Goal: Information Seeking & Learning: Learn about a topic

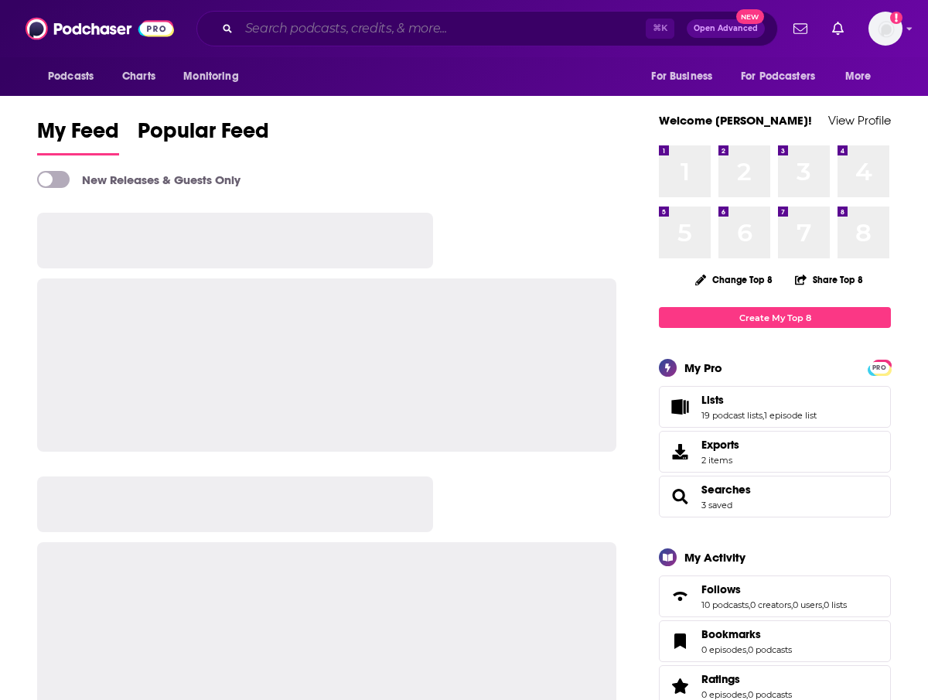
click at [379, 29] on input "Search podcasts, credits, & more..." at bounding box center [442, 28] width 407 height 25
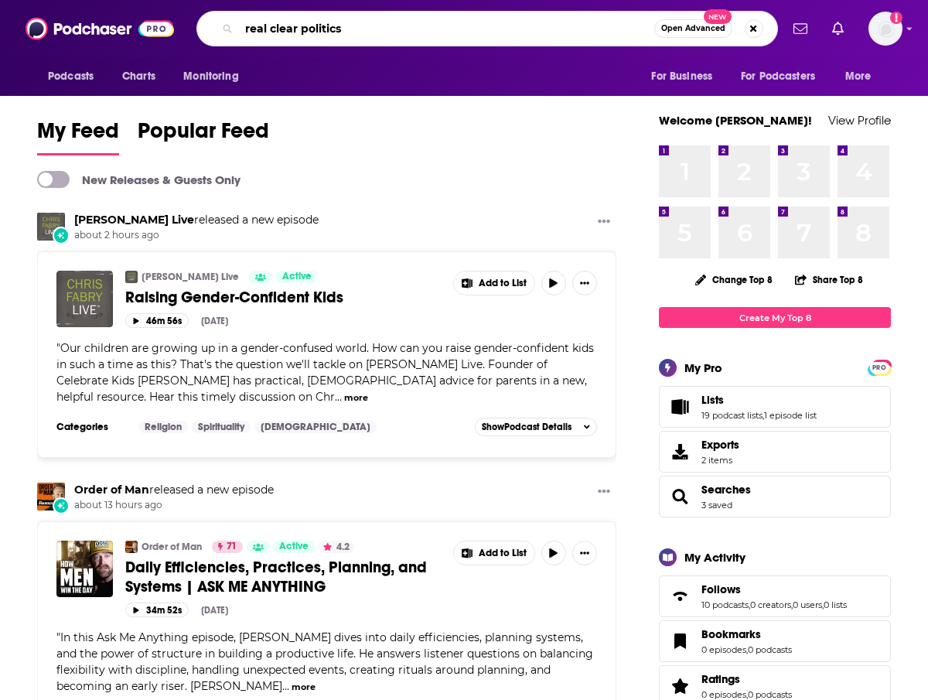
type input "real clear politics"
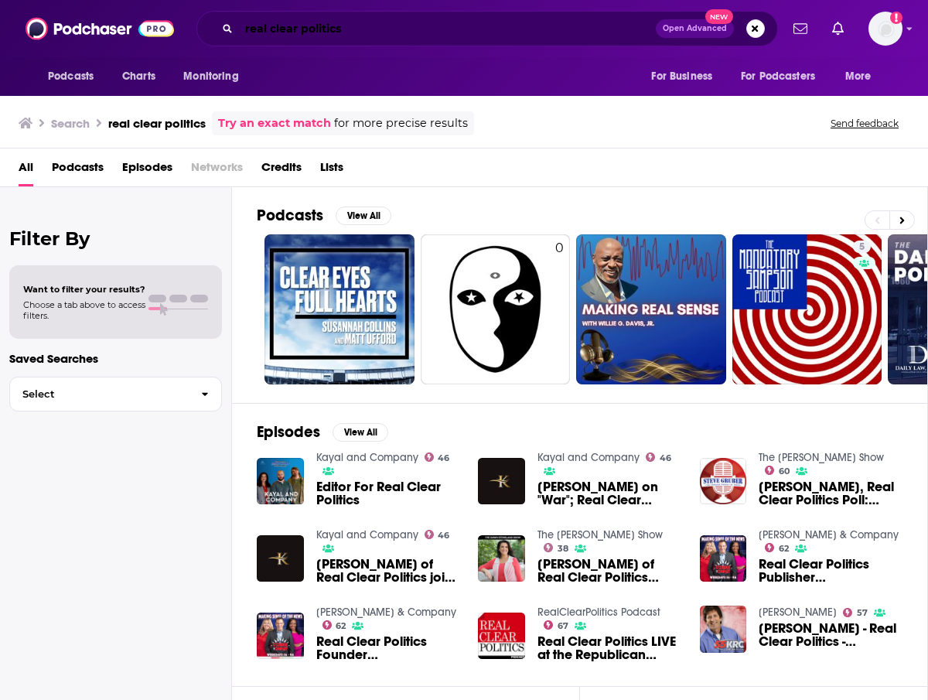
click at [357, 18] on input "real clear politics" at bounding box center [447, 28] width 417 height 25
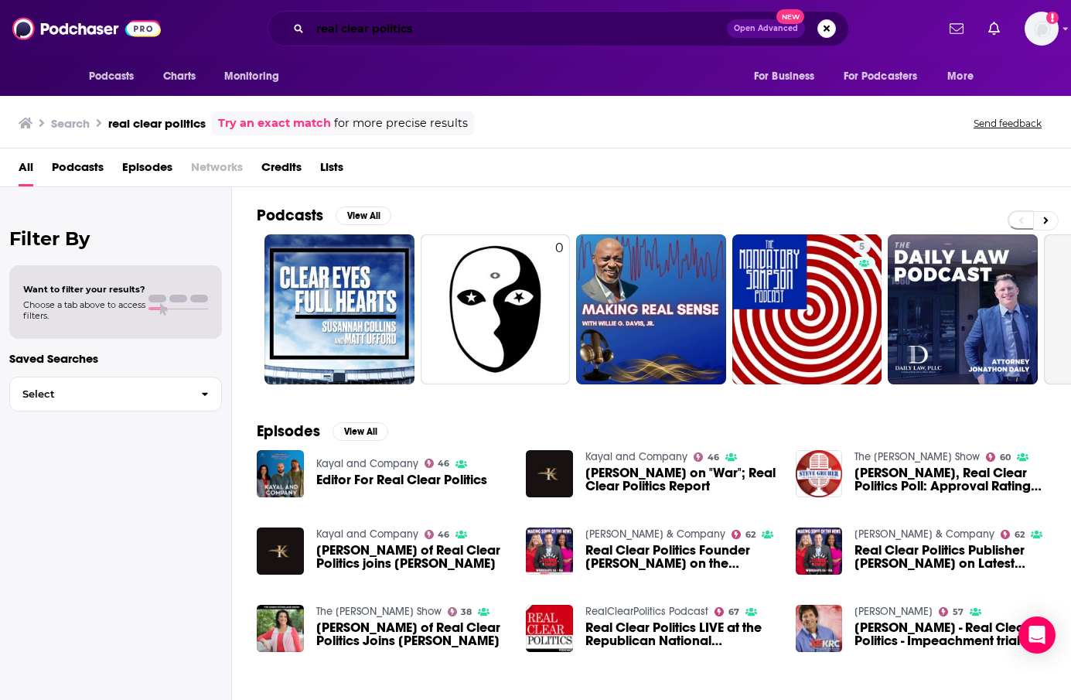
click at [503, 35] on input "real clear politics" at bounding box center [518, 28] width 417 height 25
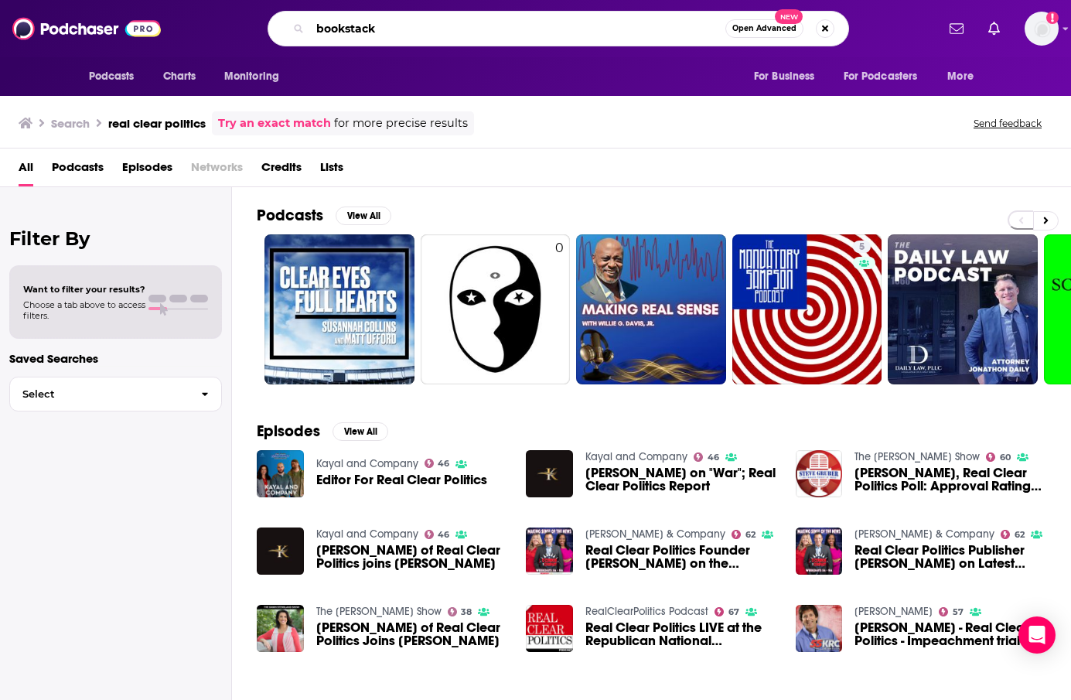
type input "bookstack"
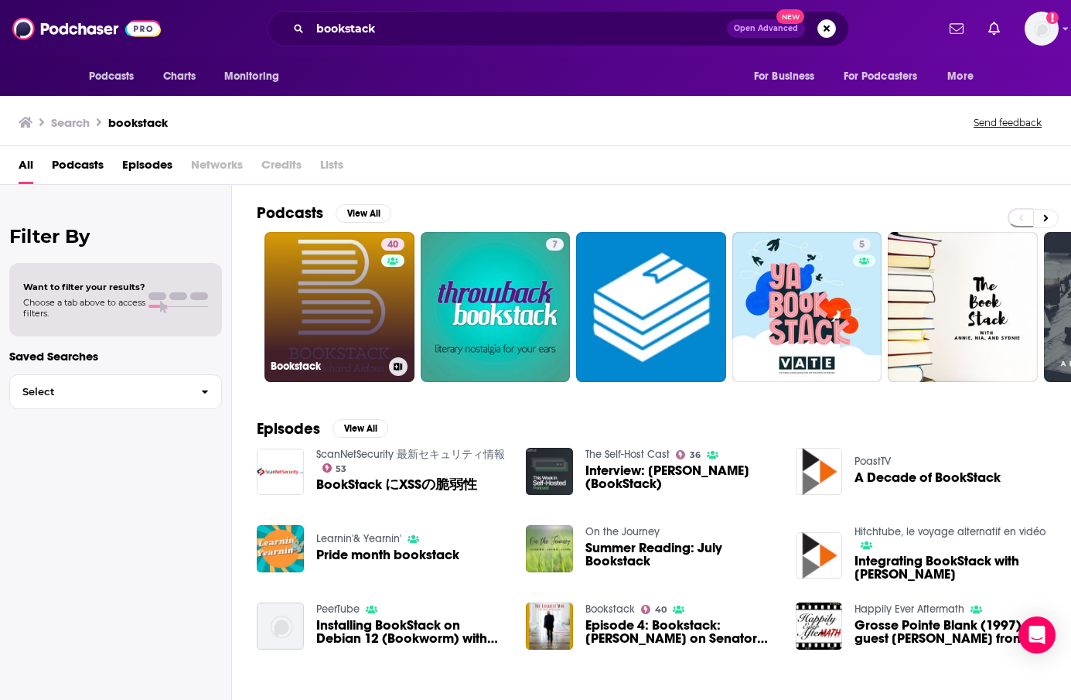
click at [333, 311] on link "40 Bookstack" at bounding box center [339, 307] width 150 height 150
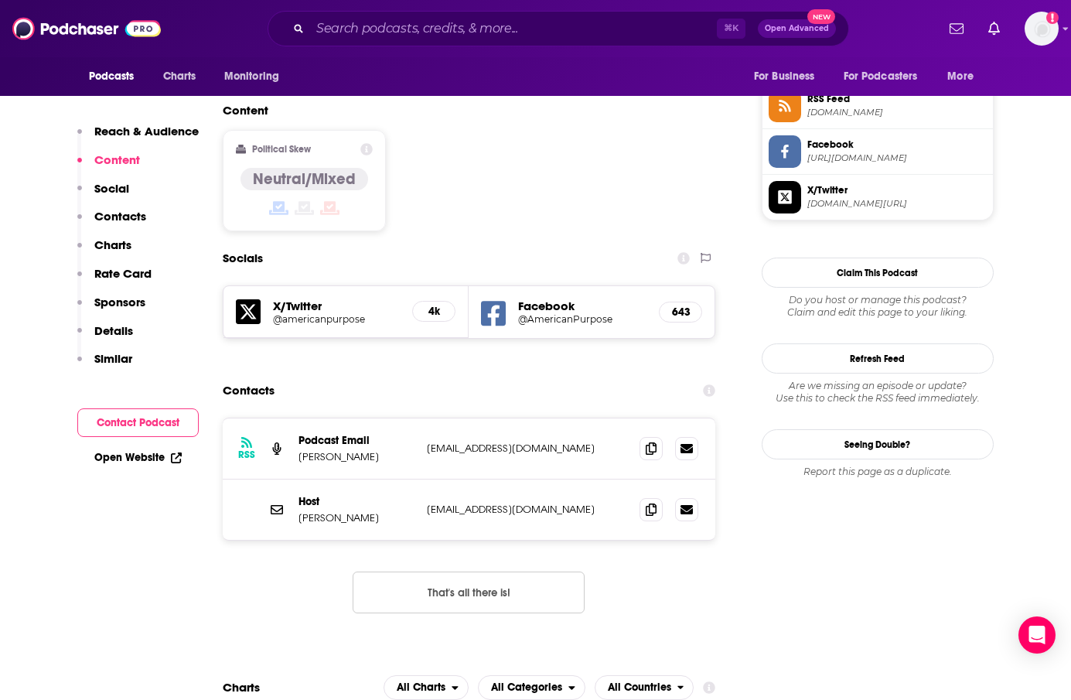
scroll to position [1170, 0]
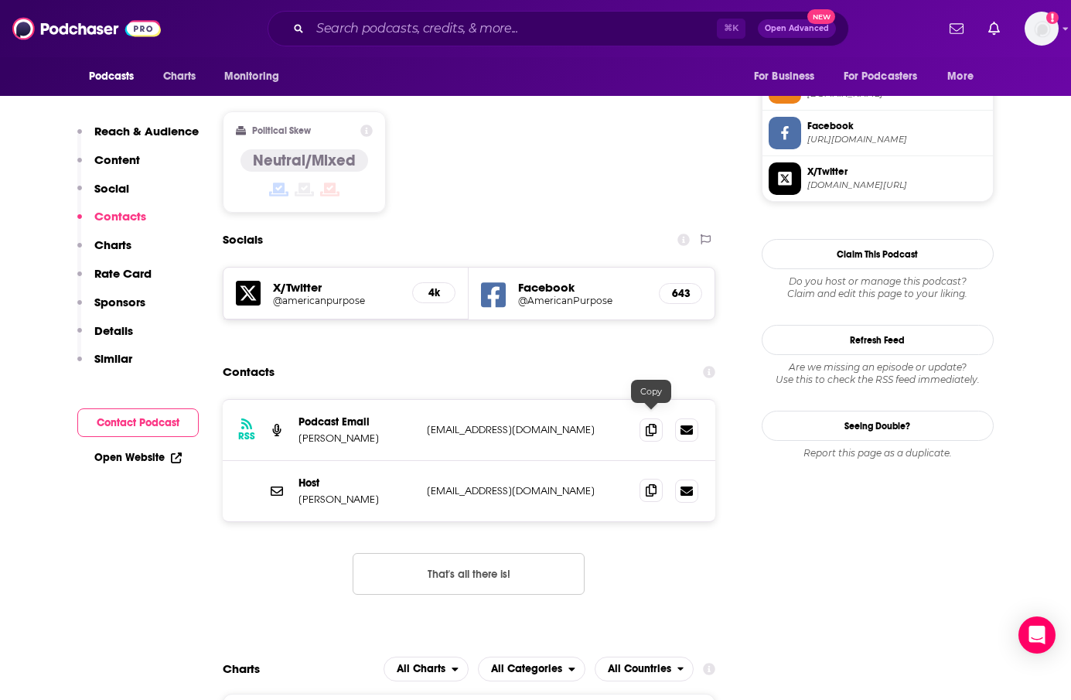
click at [653, 479] on span at bounding box center [650, 490] width 23 height 23
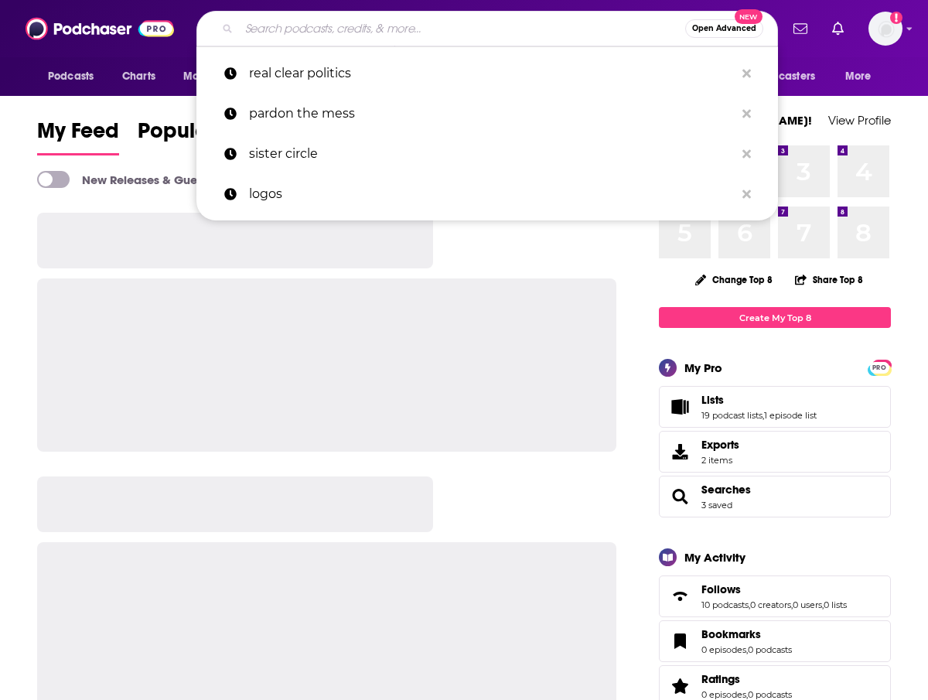
click at [438, 24] on input "Search podcasts, credits, & more..." at bounding box center [462, 28] width 446 height 25
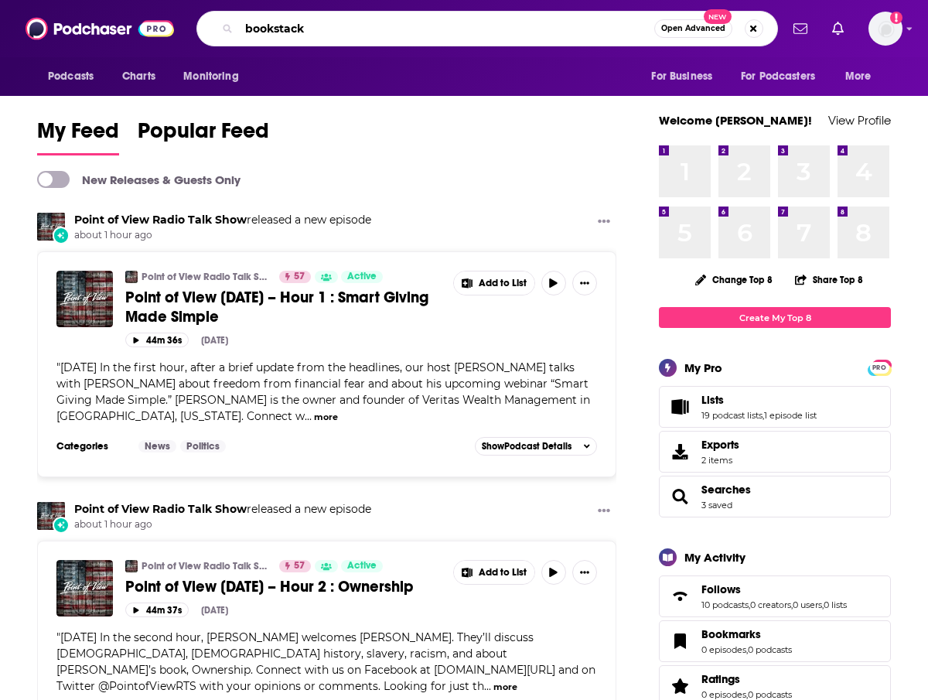
type input "bookstack"
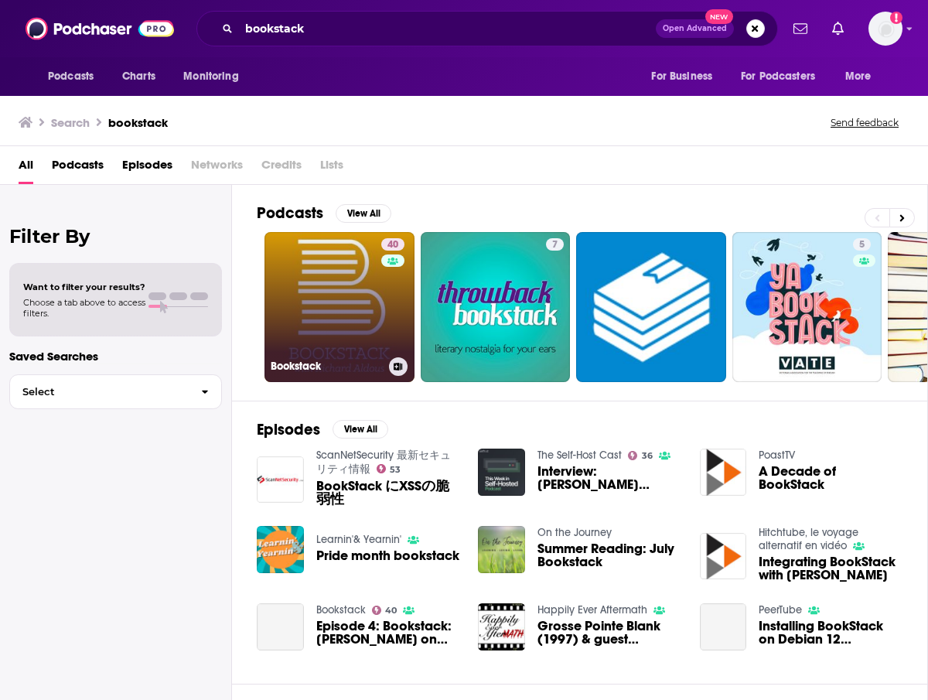
click at [344, 296] on link "40 Bookstack" at bounding box center [339, 307] width 150 height 150
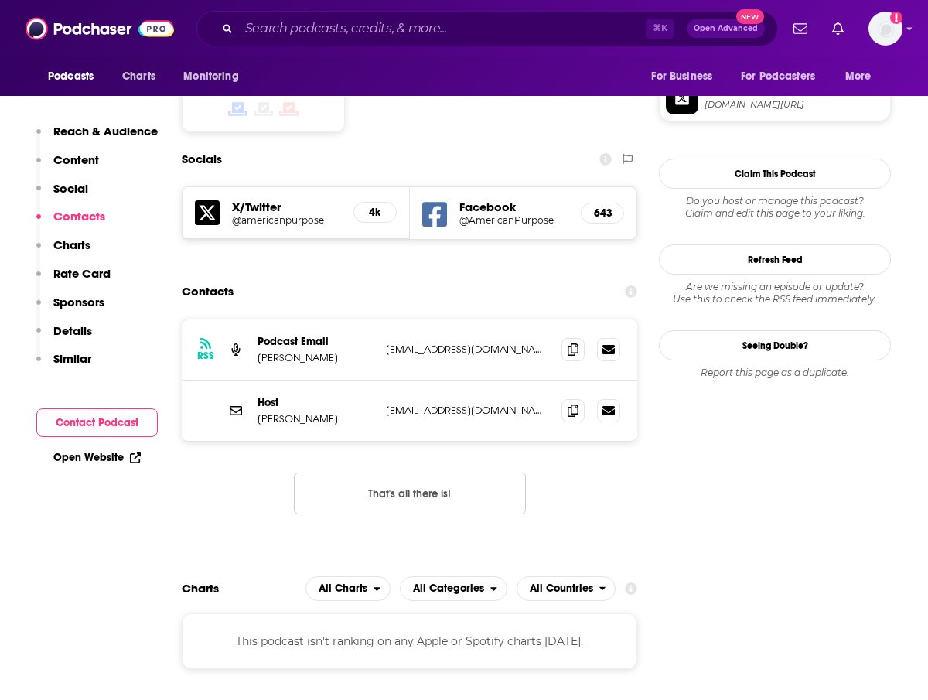
scroll to position [1249, 0]
click at [602, 345] on icon at bounding box center [608, 349] width 12 height 9
drag, startPoint x: 337, startPoint y: 388, endPoint x: 247, endPoint y: 384, distance: 90.5
click at [247, 384] on div "Host Richard Aldous raldous@bard.edu raldous@bard.edu" at bounding box center [409, 411] width 455 height 60
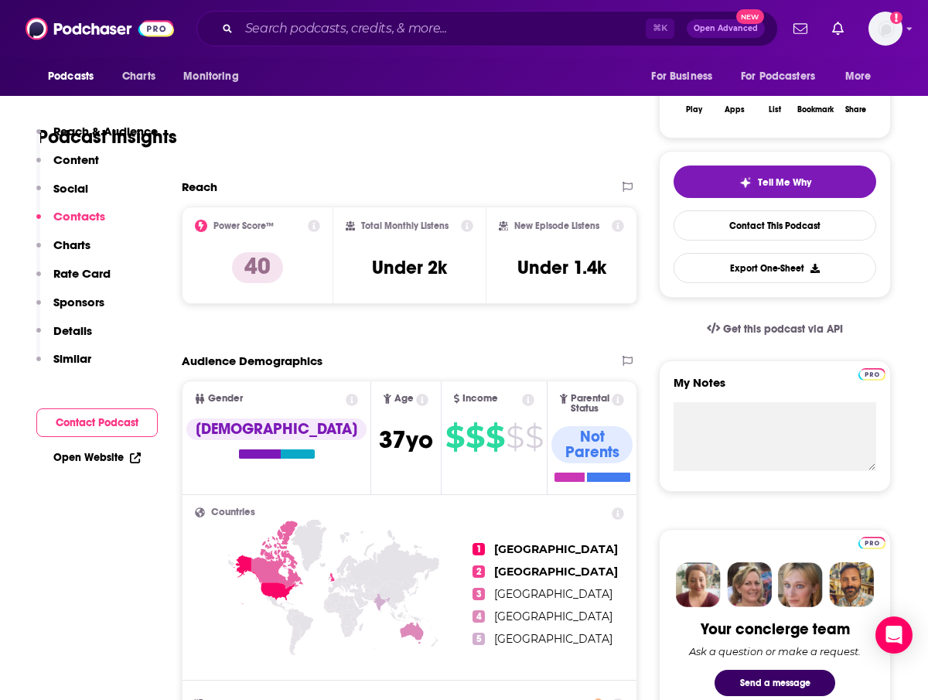
scroll to position [0, 0]
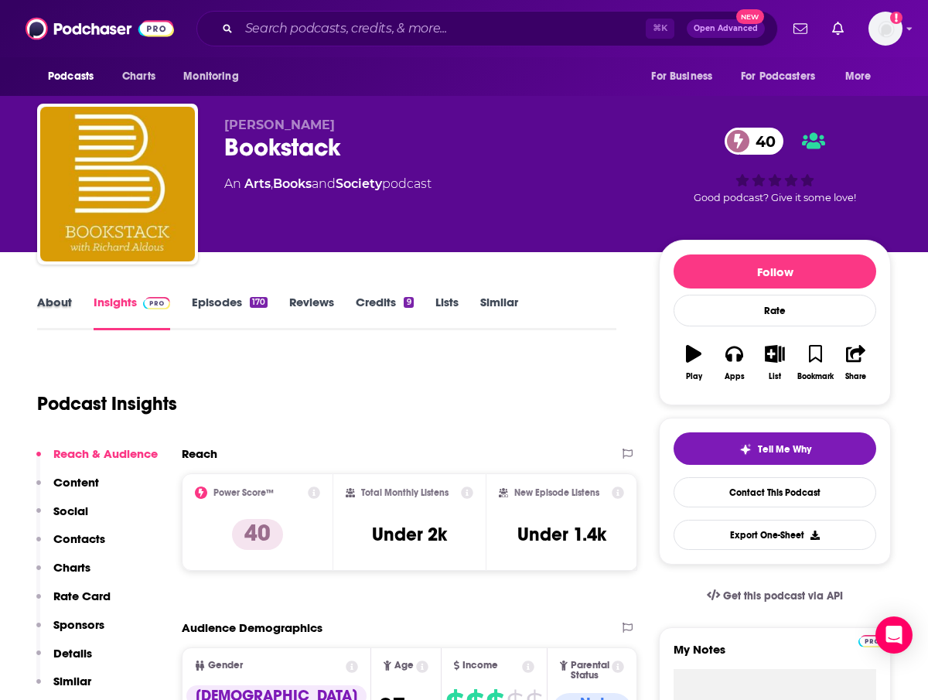
click at [88, 327] on div "About" at bounding box center [65, 313] width 56 height 36
click at [67, 315] on link "About" at bounding box center [54, 313] width 35 height 36
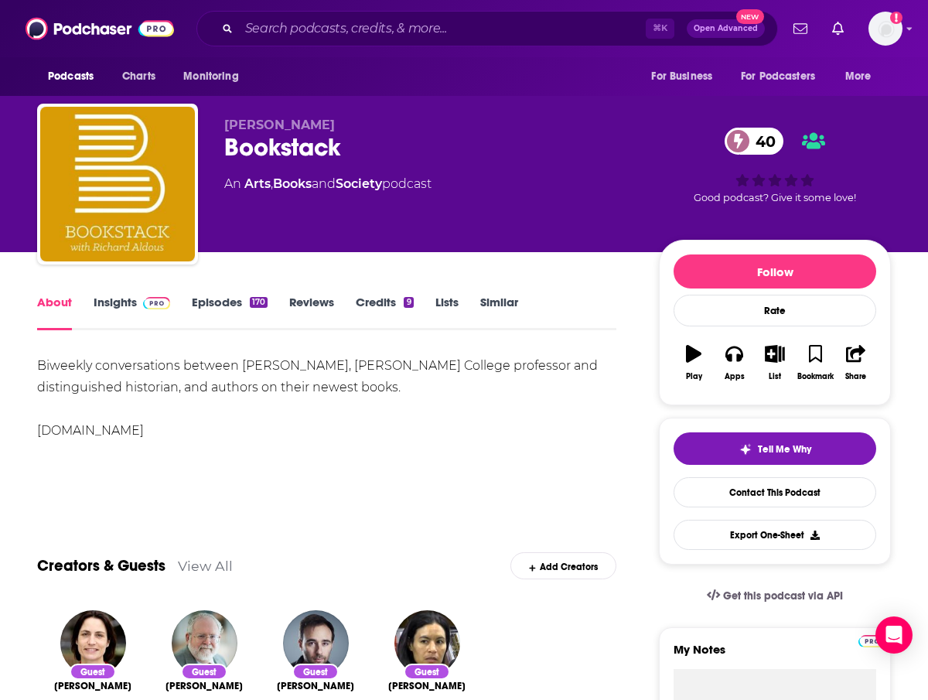
click at [123, 301] on link "Insights" at bounding box center [132, 313] width 77 height 36
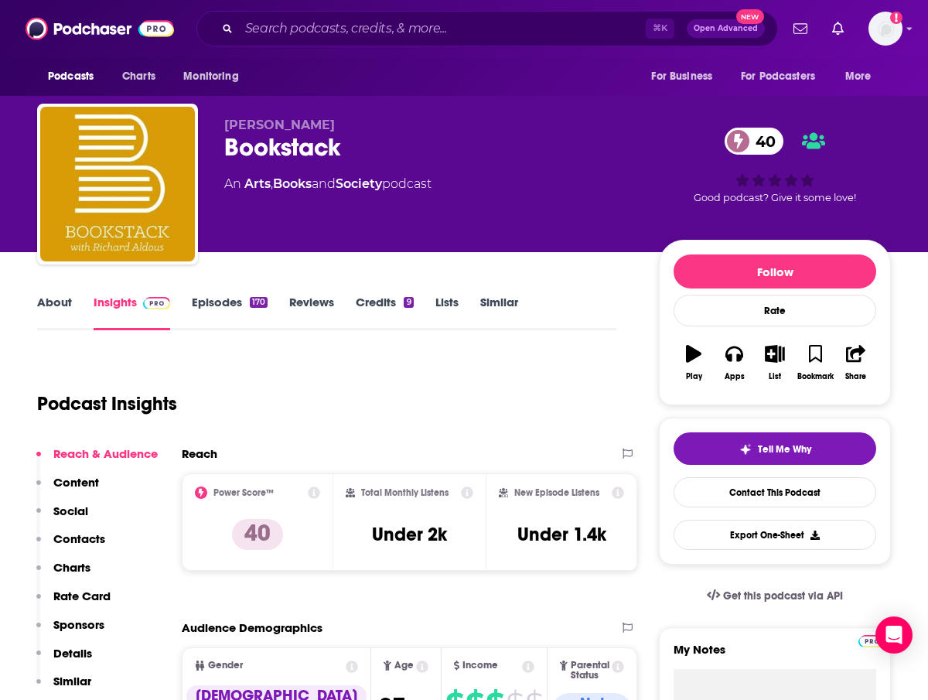
click at [235, 302] on link "Episodes 170" at bounding box center [230, 313] width 76 height 36
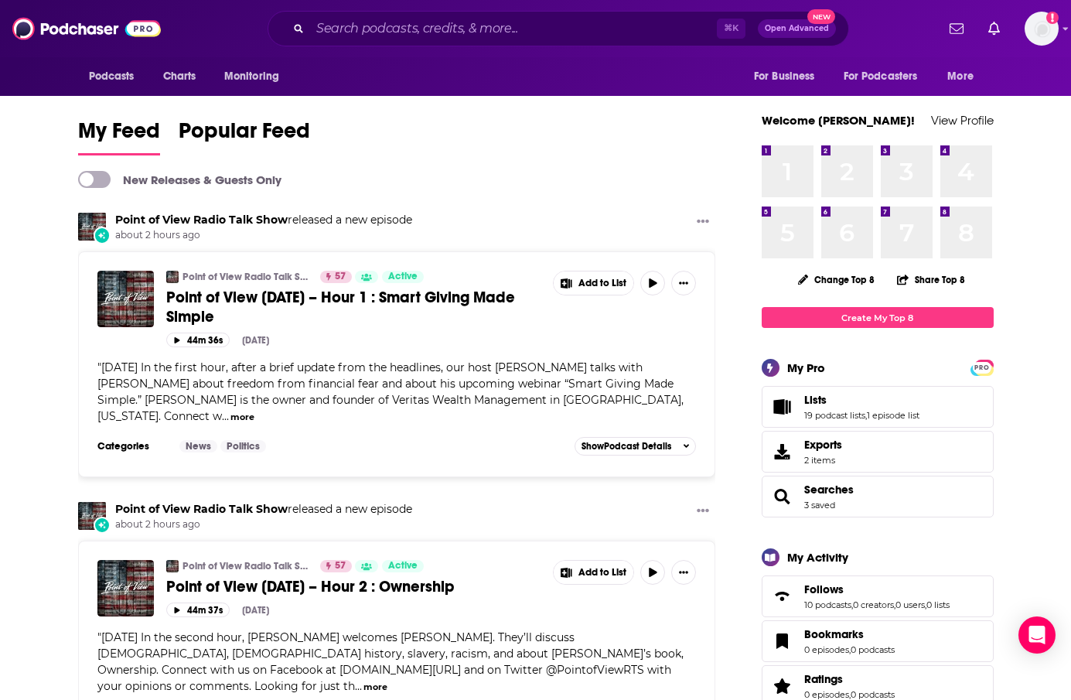
click at [398, 40] on div "⌘ K Open Advanced New" at bounding box center [558, 29] width 581 height 36
click at [398, 39] on input "Search podcasts, credits, & more..." at bounding box center [513, 28] width 407 height 25
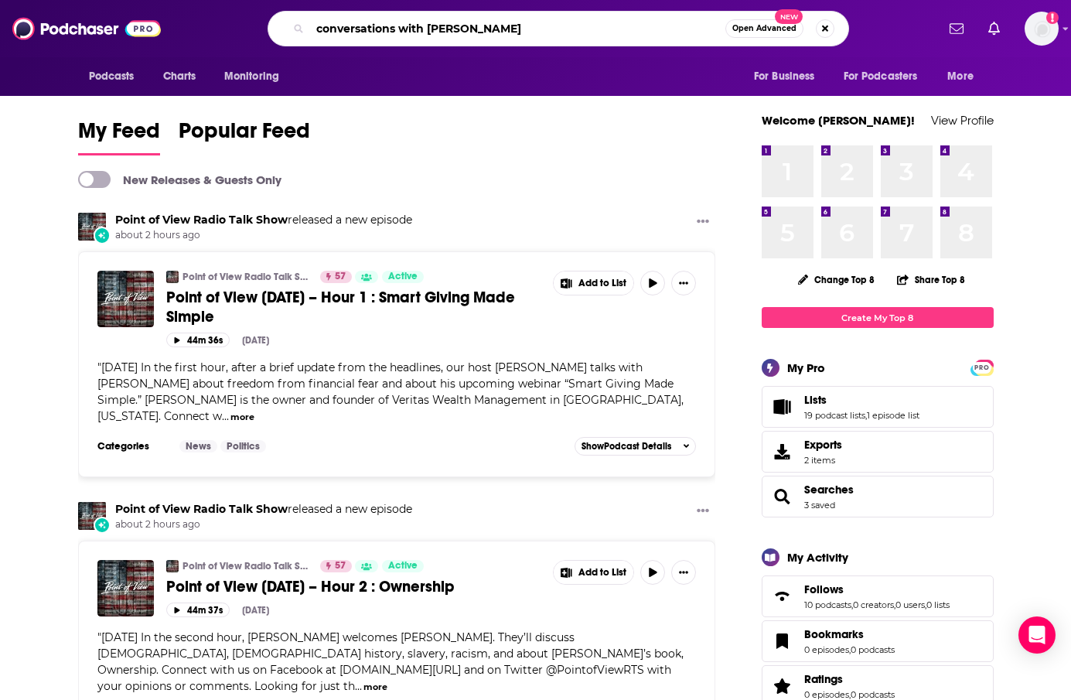
type input "conversations with [PERSON_NAME]"
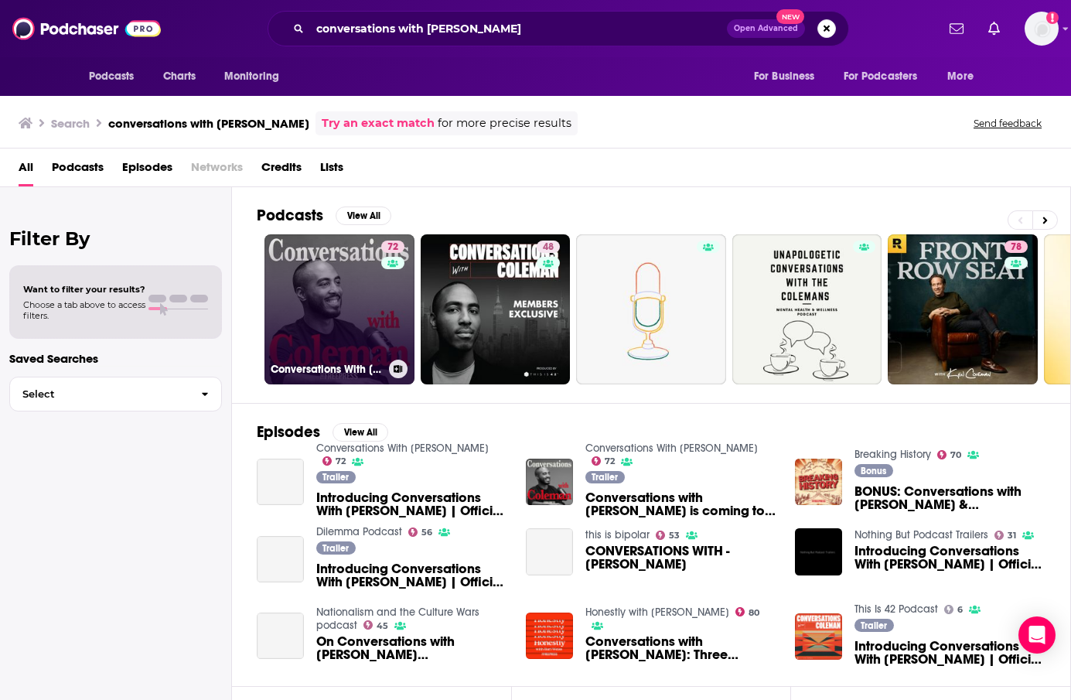
click at [317, 286] on link "72 Conversations With Coleman" at bounding box center [339, 309] width 150 height 150
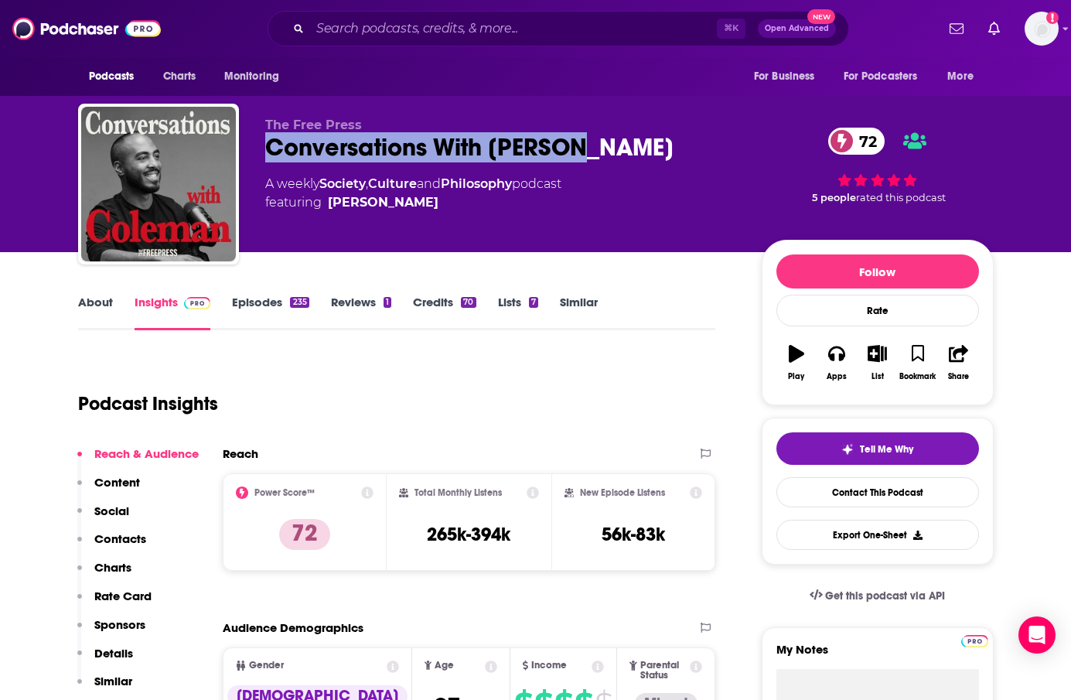
drag, startPoint x: 606, startPoint y: 143, endPoint x: 253, endPoint y: 154, distance: 353.5
click at [253, 154] on div "The Free Press Conversations With Coleman 72 A weekly Society , Culture and Phi…" at bounding box center [535, 187] width 915 height 167
copy h2 "Conversations With Coleman"
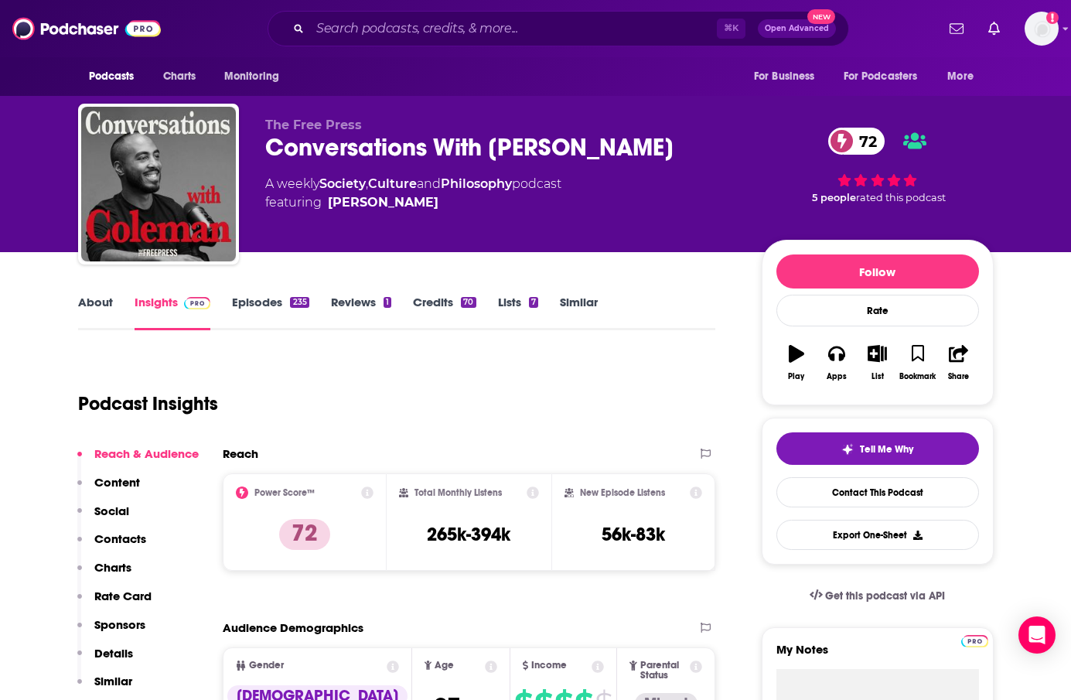
click at [544, 200] on span "featuring Coleman Hughes" at bounding box center [413, 202] width 296 height 19
click at [99, 323] on link "About" at bounding box center [95, 313] width 35 height 36
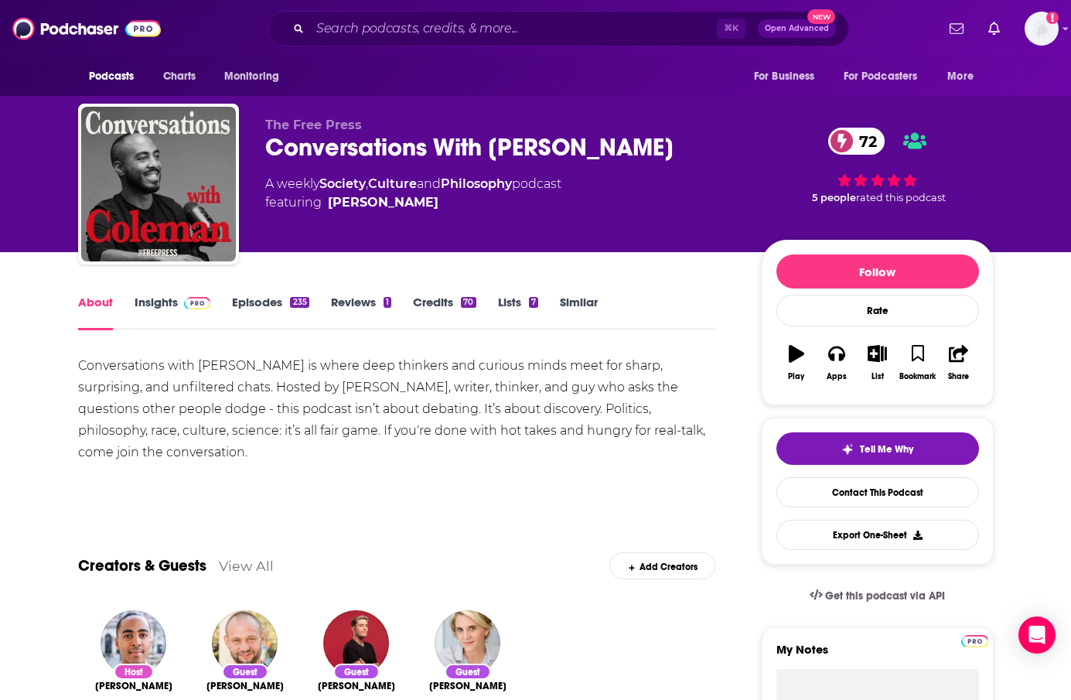
click at [582, 425] on div "Conversations with Coleman is where deep thinkers and curious minds meet for sh…" at bounding box center [397, 409] width 638 height 108
click at [504, 231] on div "The Free Press Conversations With Coleman 72 A weekly Society , Culture and Phi…" at bounding box center [501, 180] width 472 height 124
click at [167, 308] on link "Insights" at bounding box center [173, 313] width 77 height 36
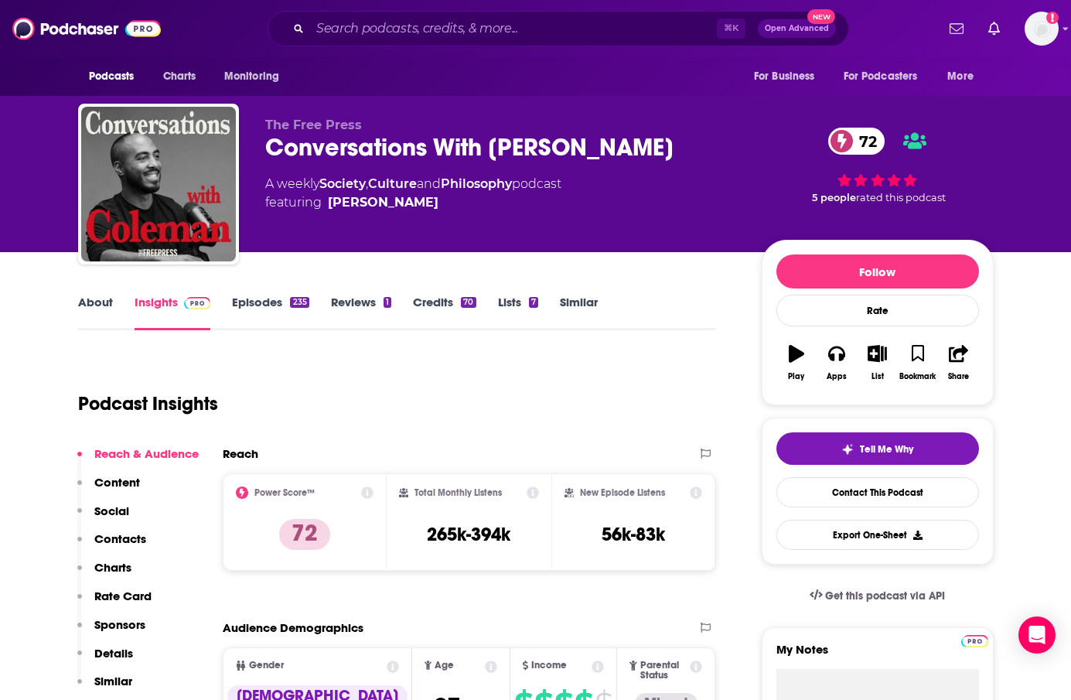
click at [248, 302] on link "Episodes 235" at bounding box center [270, 313] width 77 height 36
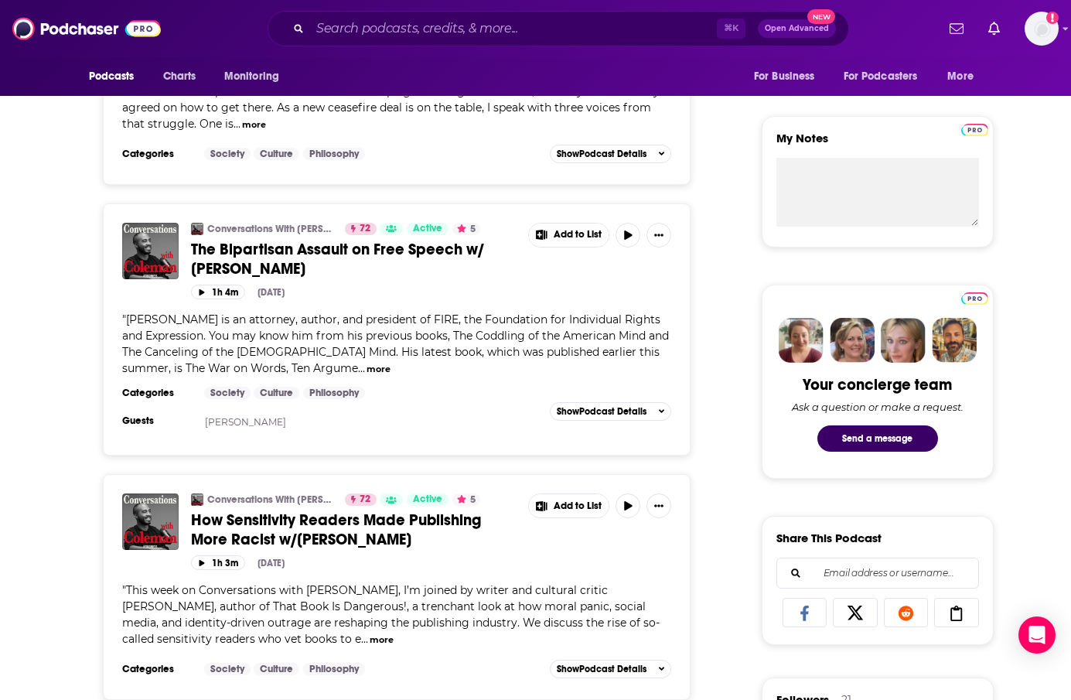
scroll to position [516, 0]
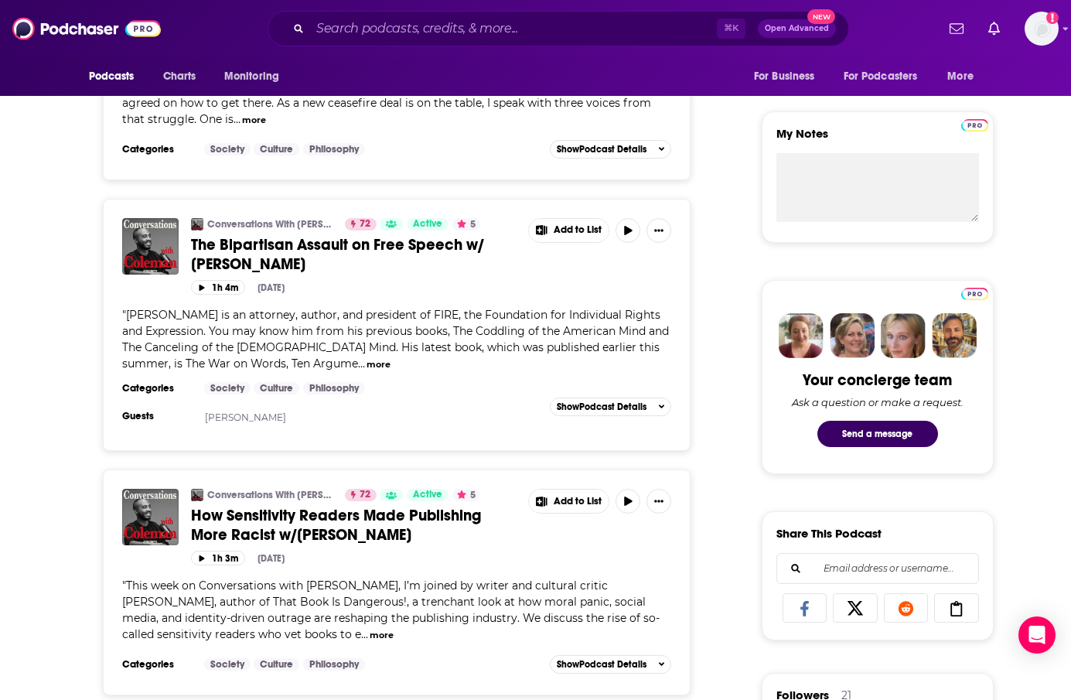
click at [366, 358] on button "more" at bounding box center [378, 364] width 24 height 13
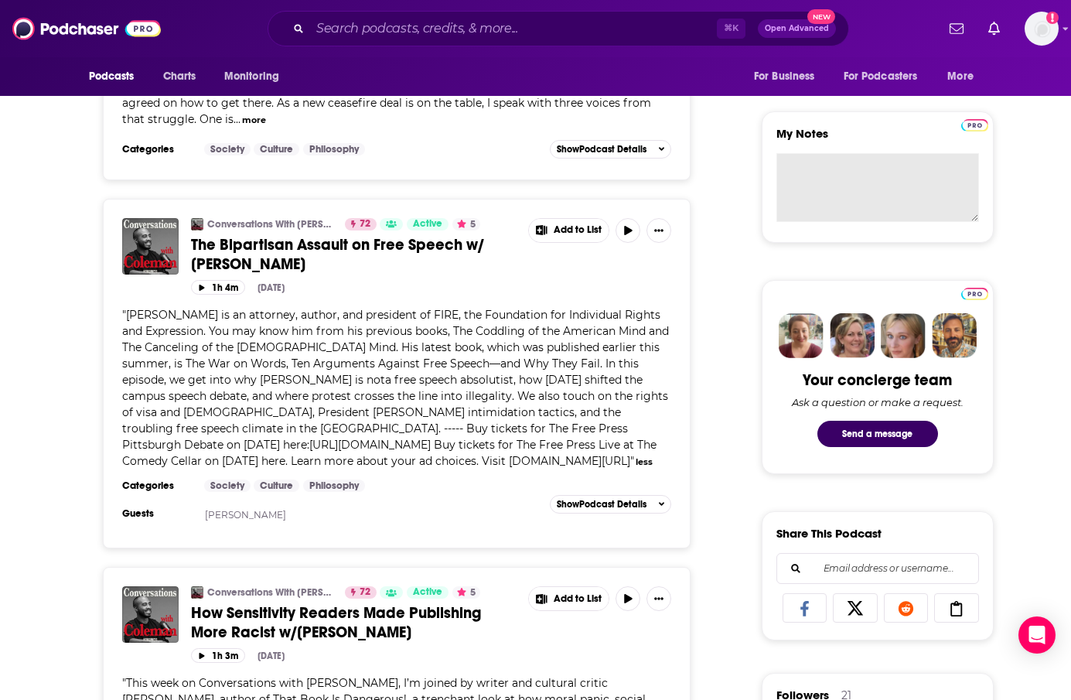
scroll to position [0, 0]
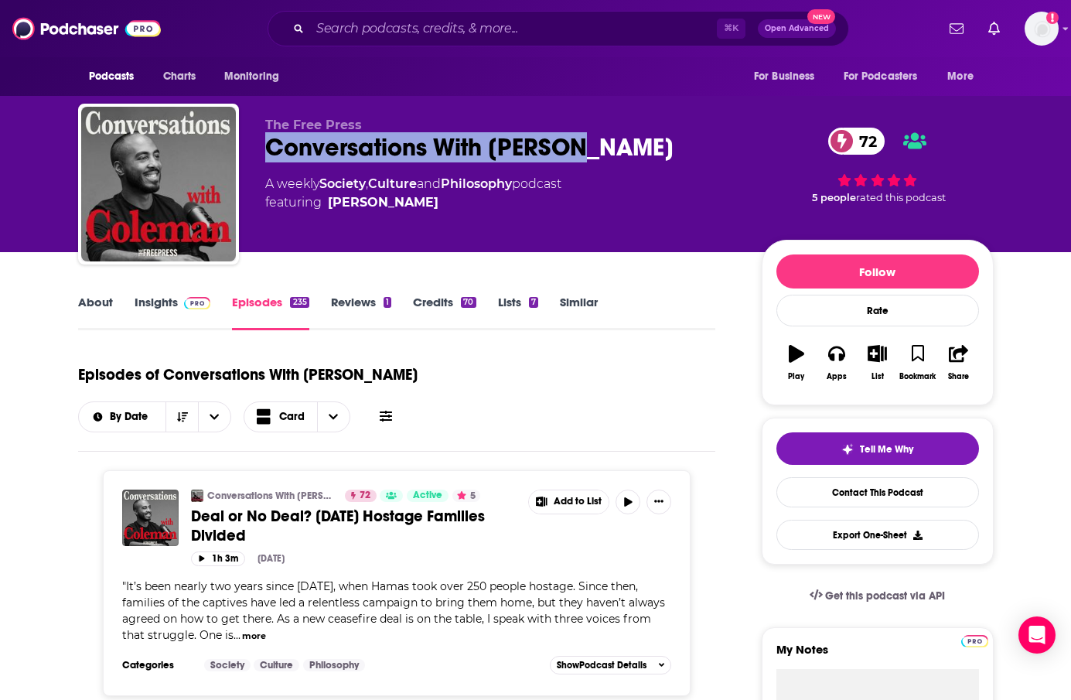
drag, startPoint x: 615, startPoint y: 135, endPoint x: 265, endPoint y: 150, distance: 349.8
click at [265, 150] on div "Conversations With Coleman 72" at bounding box center [501, 147] width 472 height 30
copy h2 "Conversations With Coleman"
click at [155, 308] on link "Insights" at bounding box center [173, 313] width 77 height 36
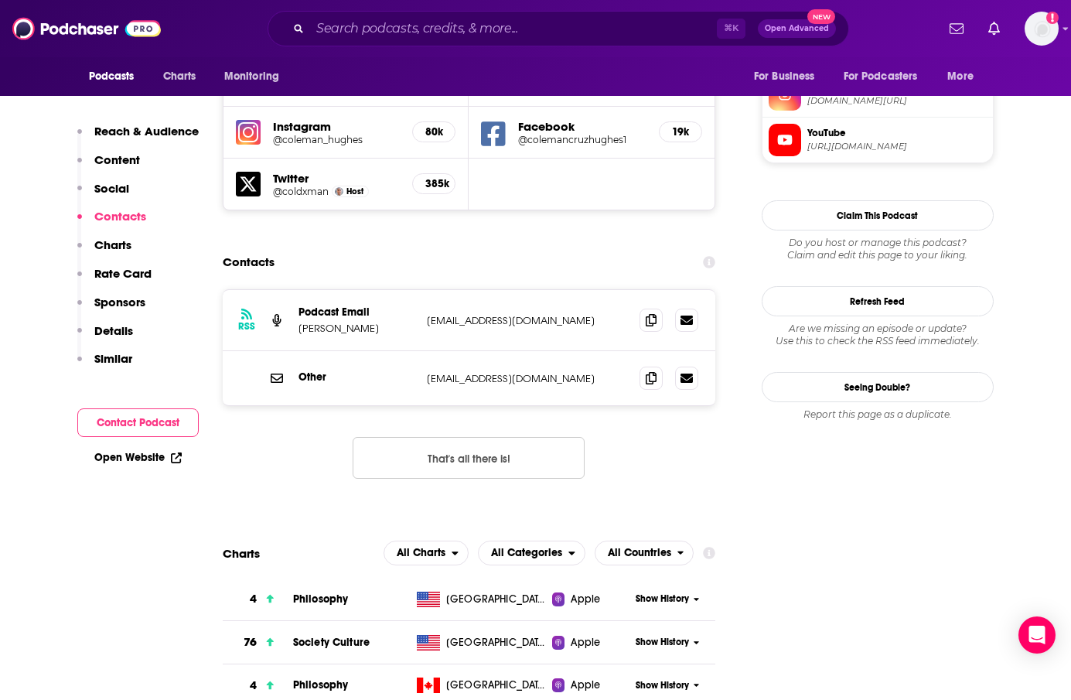
scroll to position [1444, 0]
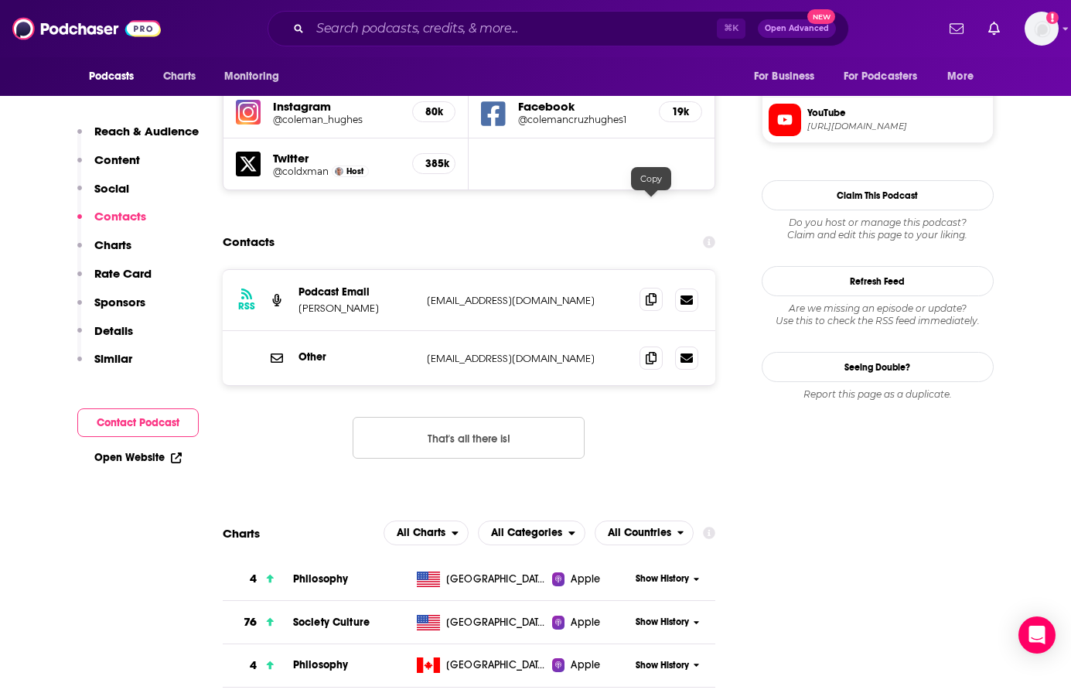
click at [653, 293] on icon at bounding box center [651, 299] width 11 height 12
click at [660, 346] on span at bounding box center [650, 357] width 23 height 23
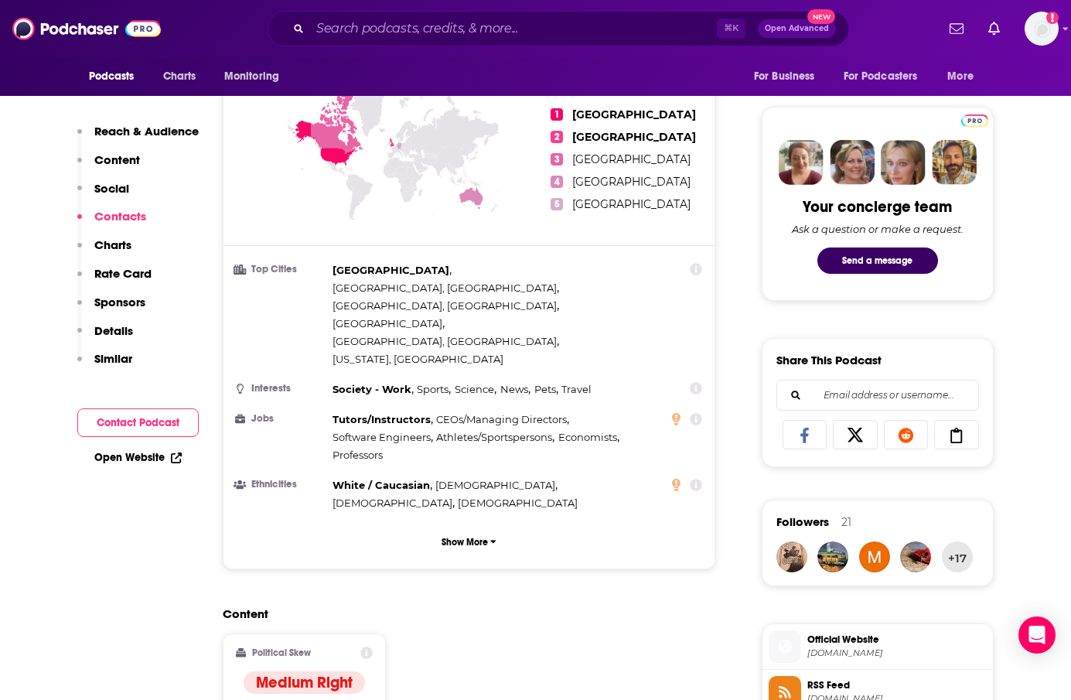
scroll to position [0, 0]
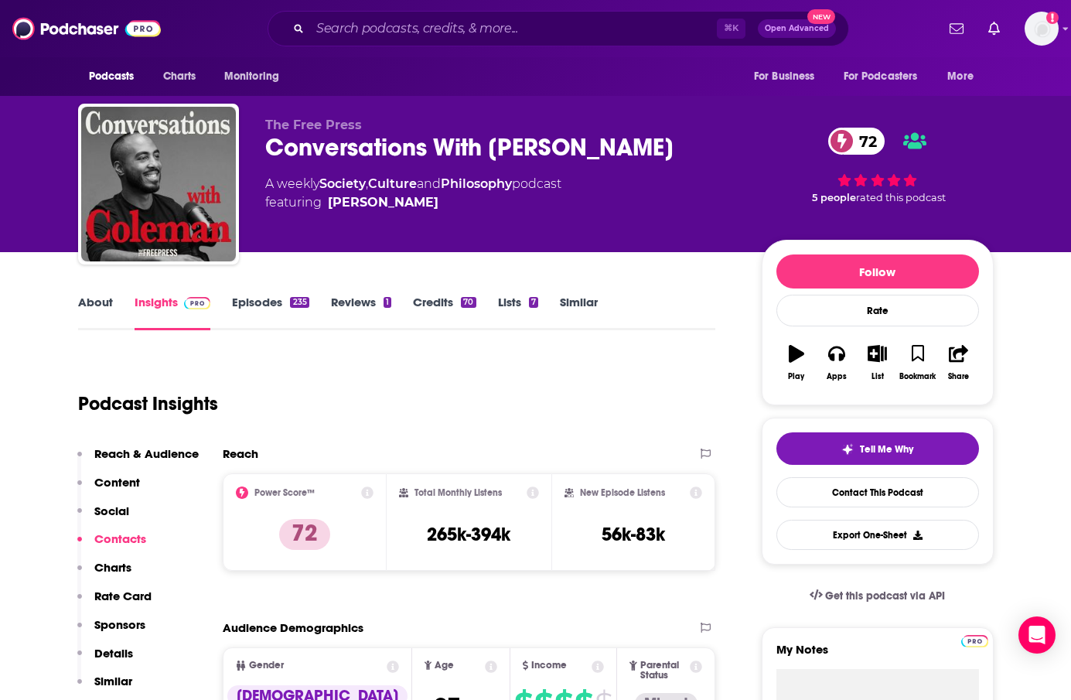
click at [271, 318] on link "Episodes 235" at bounding box center [270, 313] width 77 height 36
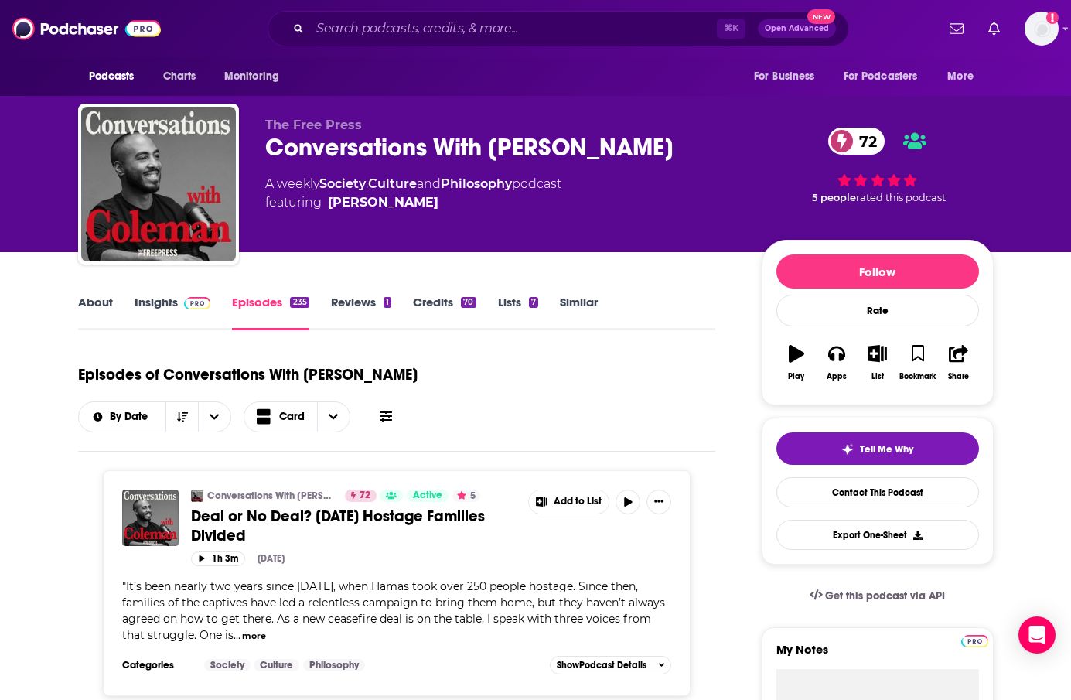
click at [87, 296] on link "About" at bounding box center [95, 313] width 35 height 36
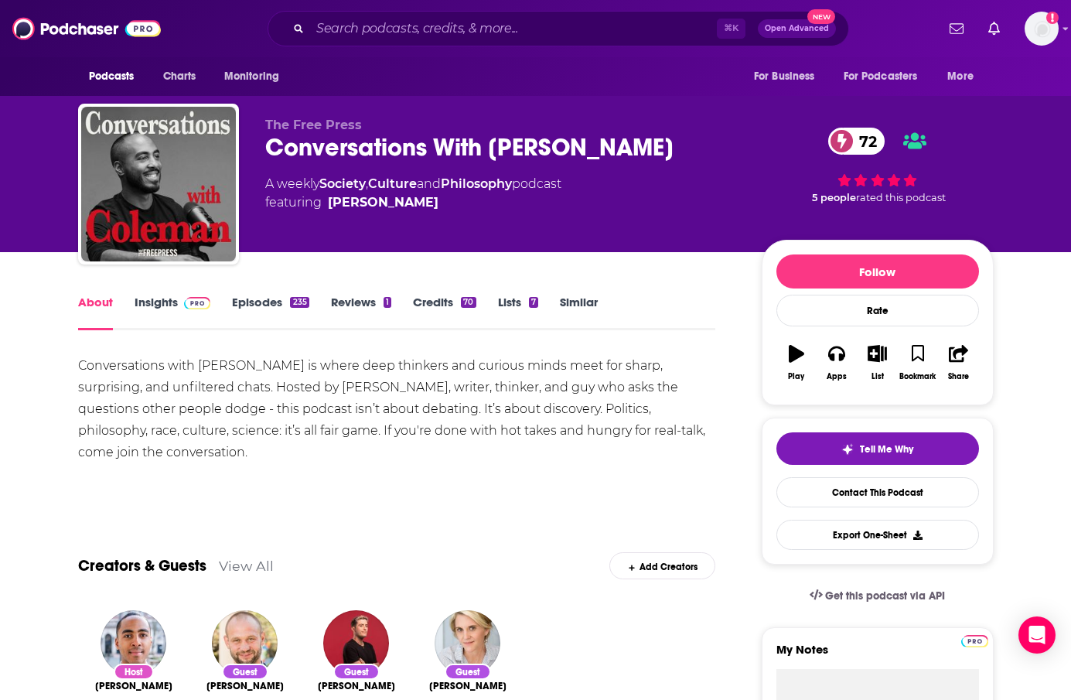
click at [252, 309] on link "Episodes 235" at bounding box center [270, 313] width 77 height 36
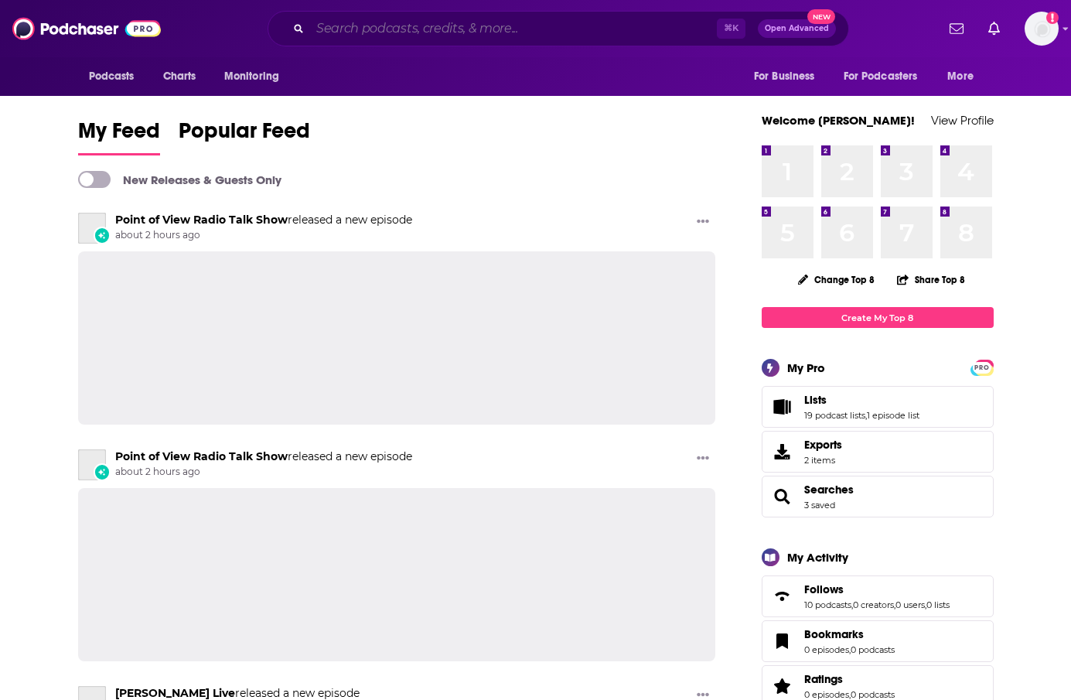
click at [478, 19] on input "Search podcasts, credits, & more..." at bounding box center [513, 28] width 407 height 25
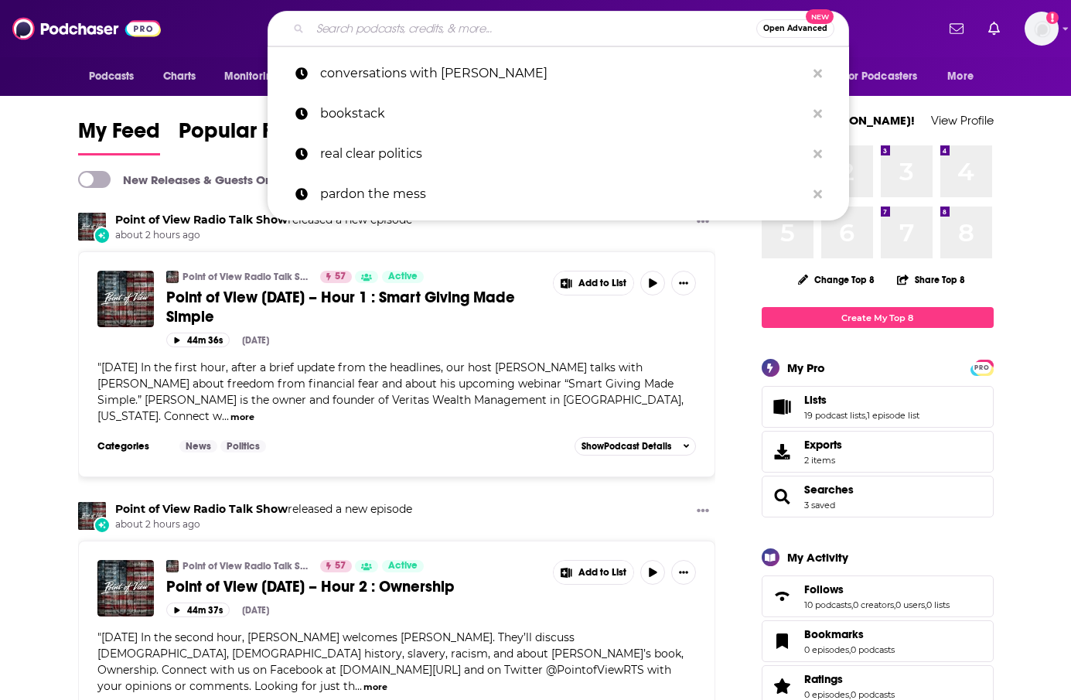
paste input "- America First with [PERSON_NAME]"
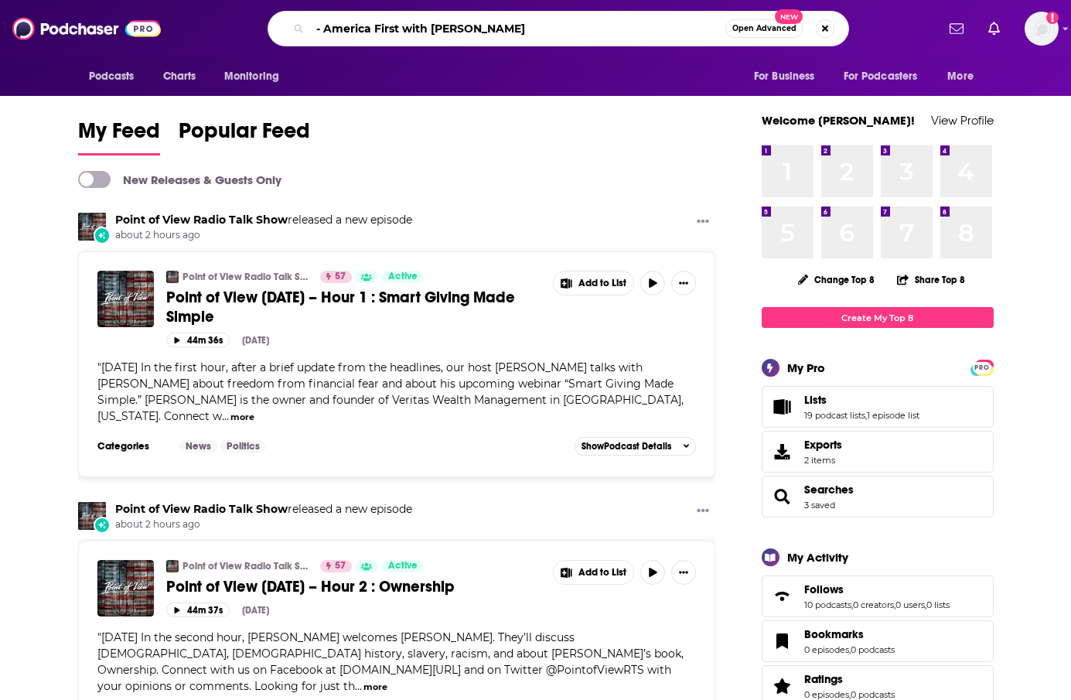
type input "- America First with [PERSON_NAME]"
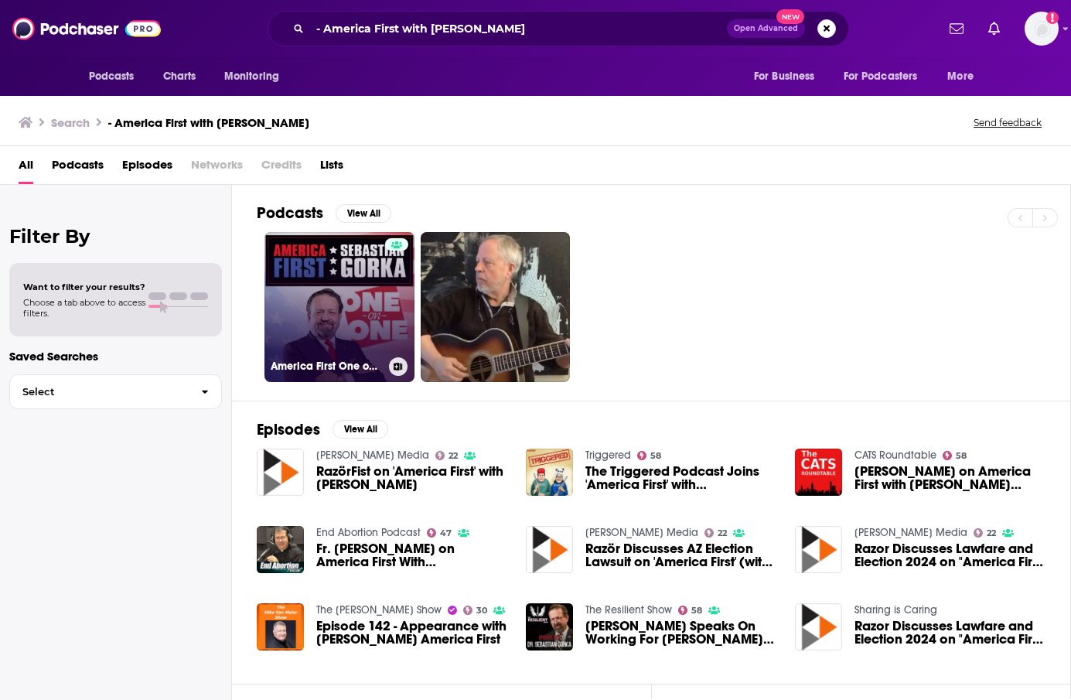
click at [329, 295] on link "America First One on One" at bounding box center [339, 307] width 150 height 150
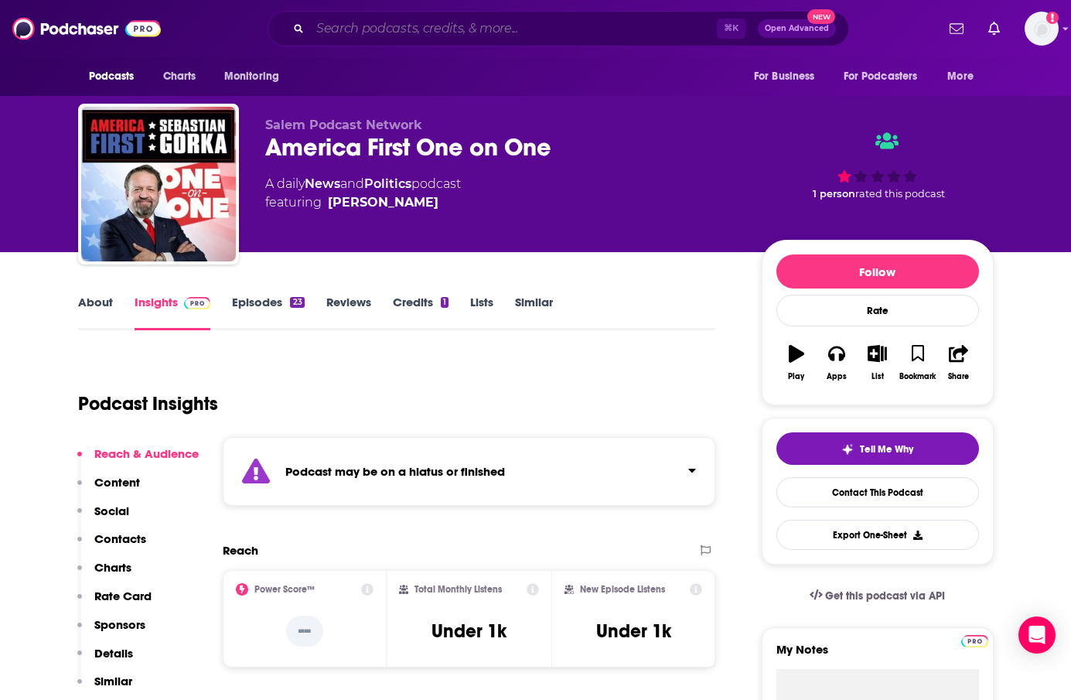
click at [647, 34] on input "Search podcasts, credits, & more..." at bounding box center [513, 28] width 407 height 25
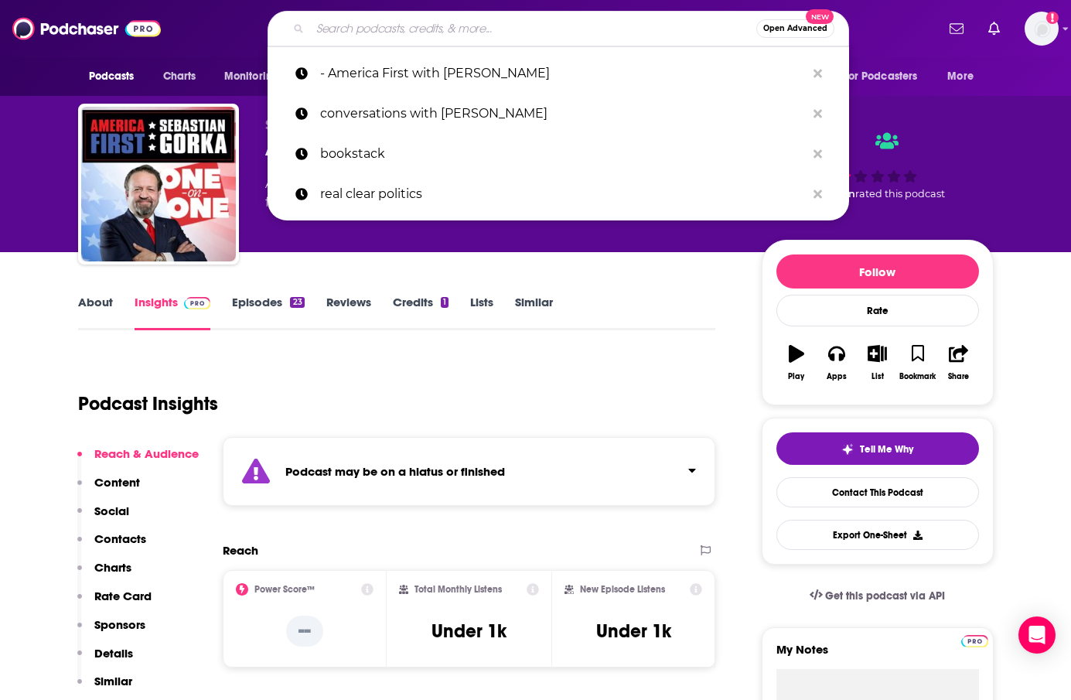
paste input "- The [PERSON_NAME] Show,"
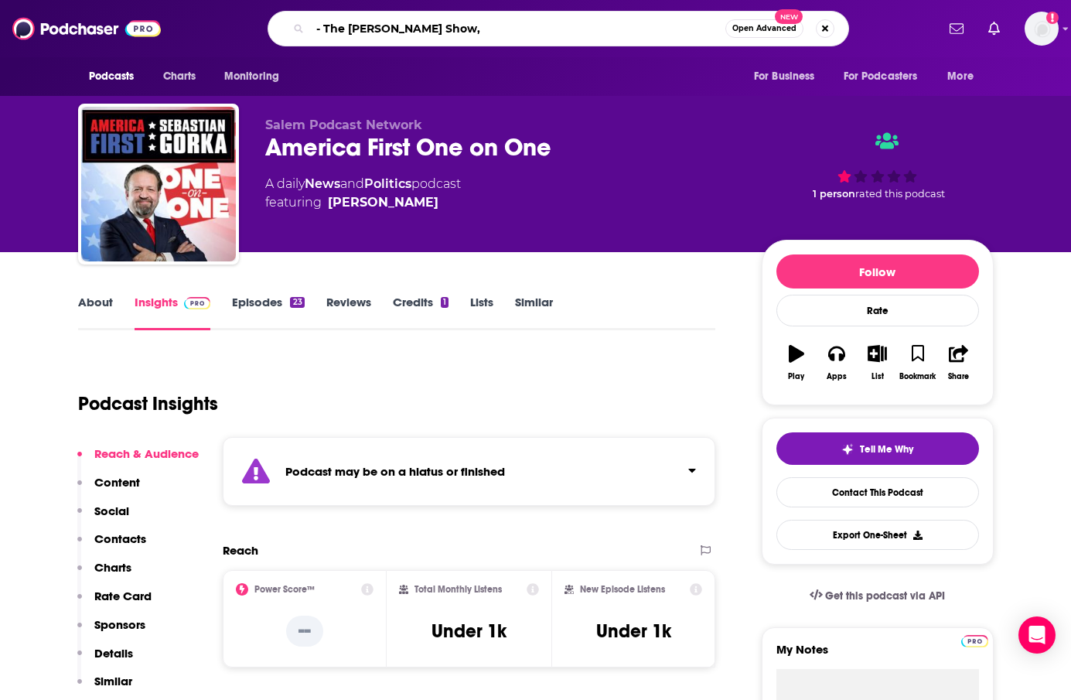
click at [462, 32] on input "- The [PERSON_NAME] Show," at bounding box center [517, 28] width 415 height 25
drag, startPoint x: 323, startPoint y: 27, endPoint x: 243, endPoint y: 28, distance: 80.4
click at [243, 28] on div "- The [PERSON_NAME] Show Open Advanced New" at bounding box center [558, 29] width 755 height 36
type input "The [PERSON_NAME] Show"
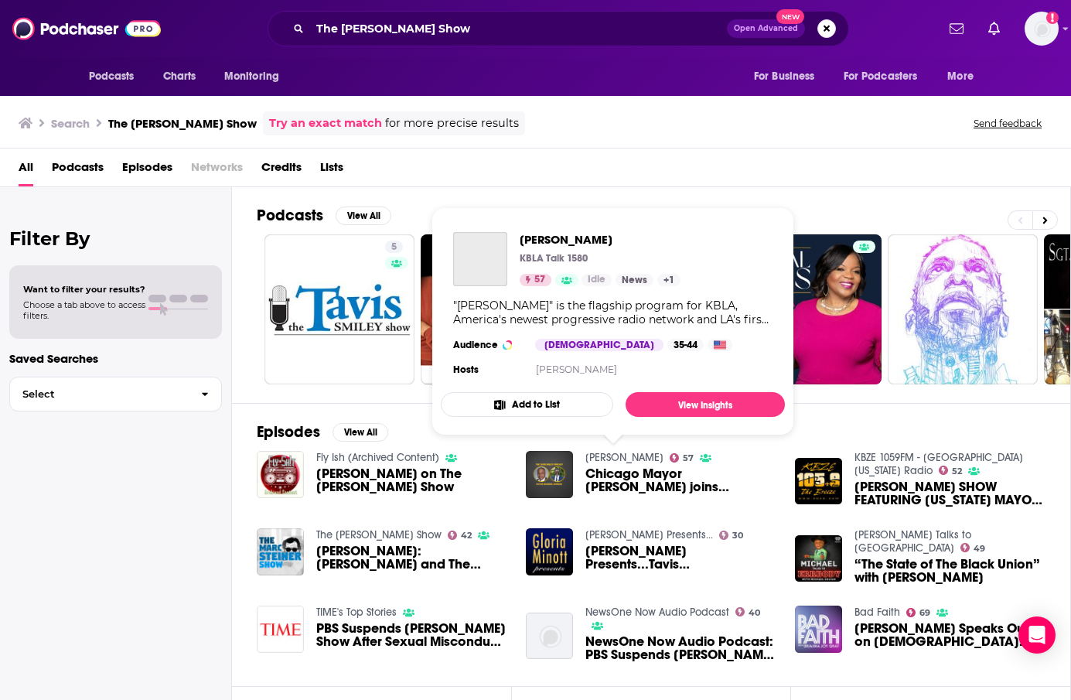
click at [611, 462] on link "[PERSON_NAME]" at bounding box center [624, 457] width 78 height 13
